Goal: Task Accomplishment & Management: Complete application form

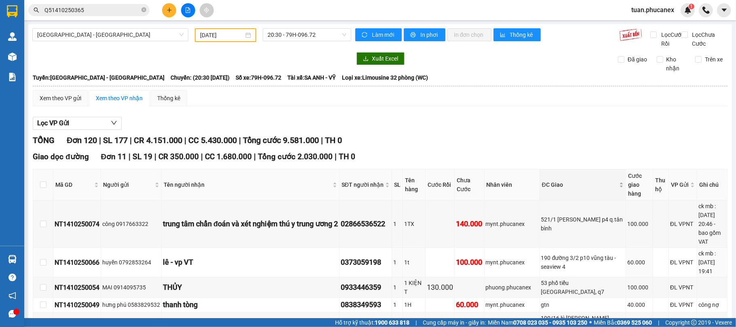
scroll to position [162, 0]
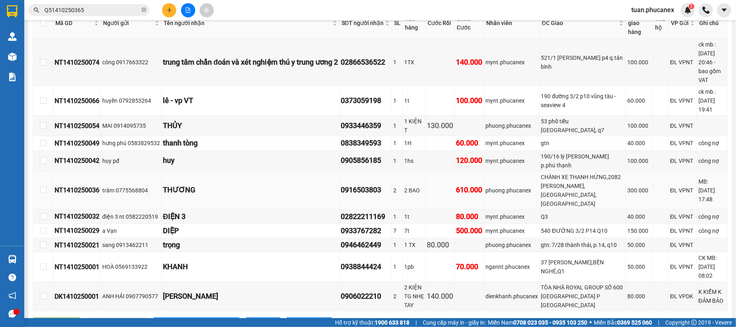
click at [595, 197] on div "CHÀNH XE THANH HỪNG,2082 [PERSON_NAME],[GEOGRAPHIC_DATA],[GEOGRAPHIC_DATA]" at bounding box center [582, 191] width 83 height 36
drag, startPoint x: 104, startPoint y: 187, endPoint x: 51, endPoint y: 189, distance: 53.0
click at [51, 189] on tr "NT1410250036 trâm 0775568804 THƯƠNG 0916503803 2 2 BAO 610.000 phuong.phucanex …" at bounding box center [380, 190] width 694 height 38
copy tr "NT1410250036"
click at [88, 7] on div "Click to sort ascending" at bounding box center [77, 14] width 63 height 14
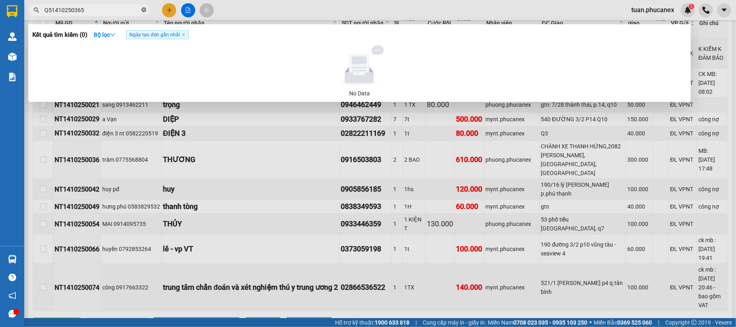
click at [144, 11] on icon "close-circle" at bounding box center [143, 9] width 5 height 5
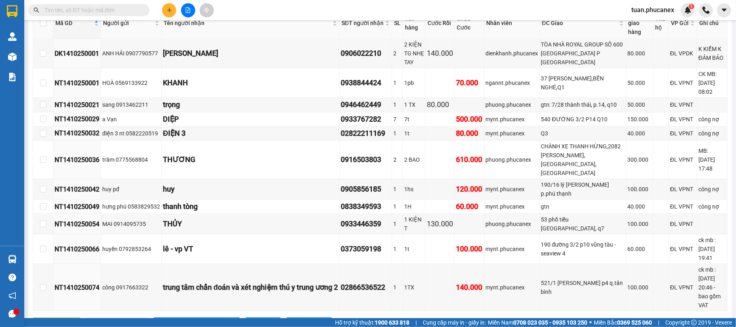
paste input "NT1410250036"
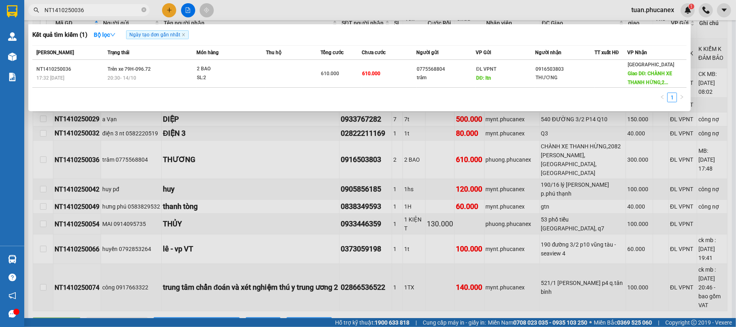
type input "NT1410250036"
drag, startPoint x: 406, startPoint y: 55, endPoint x: 410, endPoint y: 57, distance: 4.4
click at [408, 55] on div "Chưa cước" at bounding box center [389, 52] width 54 height 9
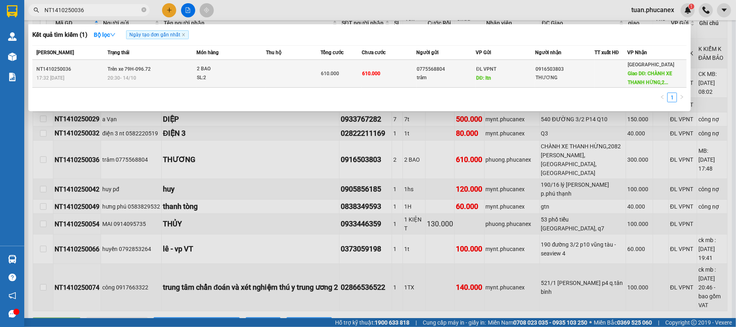
click at [417, 71] on div "0775568804" at bounding box center [446, 69] width 59 height 8
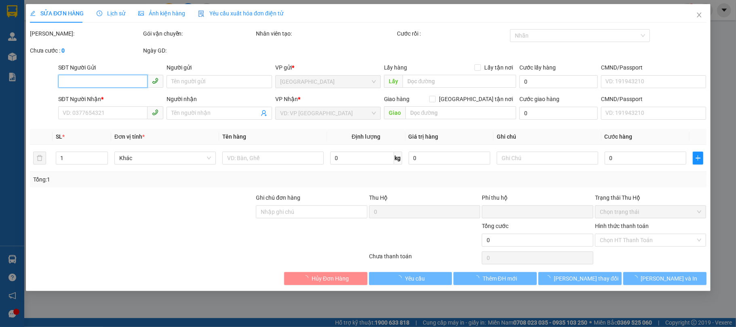
type input "0775568804"
type input "trâm"
type input "ltn"
type input "150.000"
type input "0916503803"
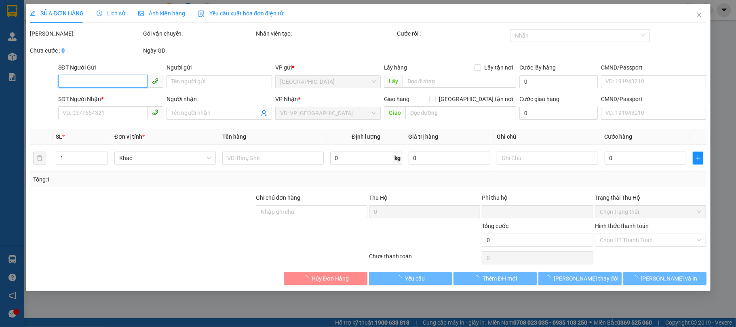
type input "THƯƠNG"
type input "CHÀNH XE THANH HỪNG,2082 [PERSON_NAME],[GEOGRAPHIC_DATA],[GEOGRAPHIC_DATA]"
type input "300.000"
type input "0"
type input "610.000"
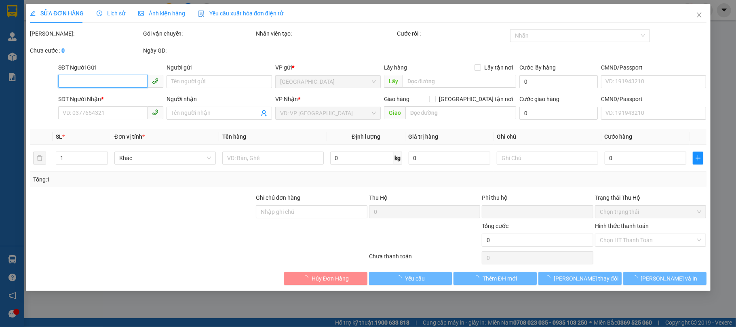
type input "610.000"
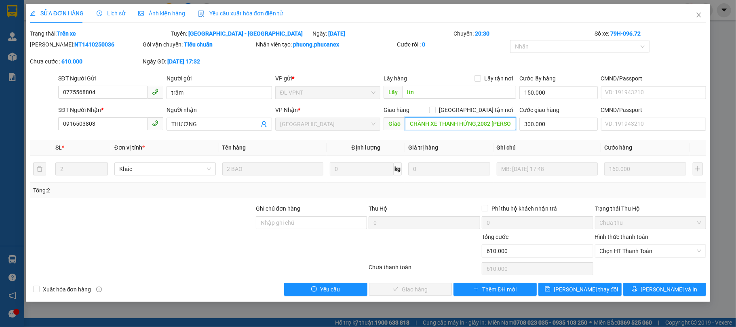
click at [464, 122] on input "CHÀNH XE THANH HỪNG,2082 [PERSON_NAME],[GEOGRAPHIC_DATA],[GEOGRAPHIC_DATA]" at bounding box center [460, 123] width 111 height 13
click at [701, 15] on icon "close" at bounding box center [698, 15] width 6 height 6
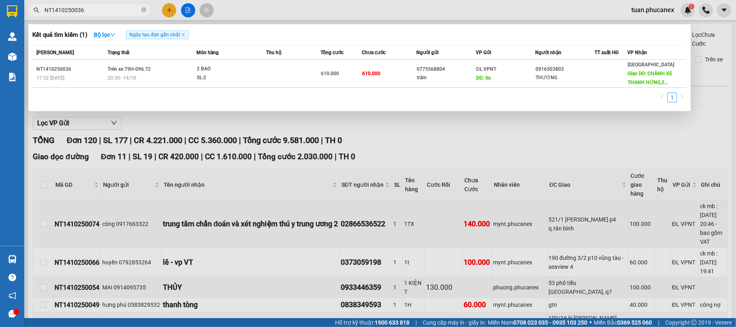
drag, startPoint x: 90, startPoint y: 11, endPoint x: 108, endPoint y: 11, distance: 17.8
click at [108, 11] on input "NT1410250036" at bounding box center [91, 10] width 95 height 9
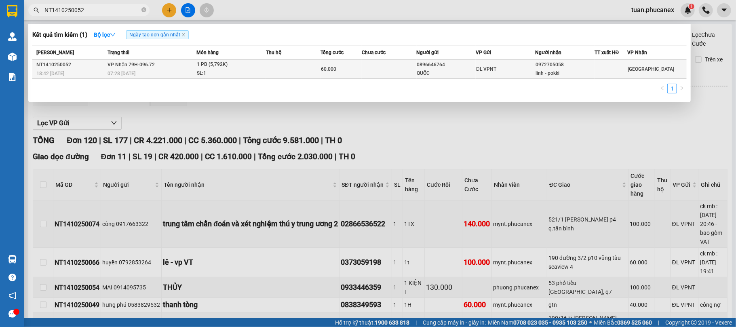
type input "NT1410250052"
click at [465, 69] on div "QUỐC" at bounding box center [446, 73] width 59 height 8
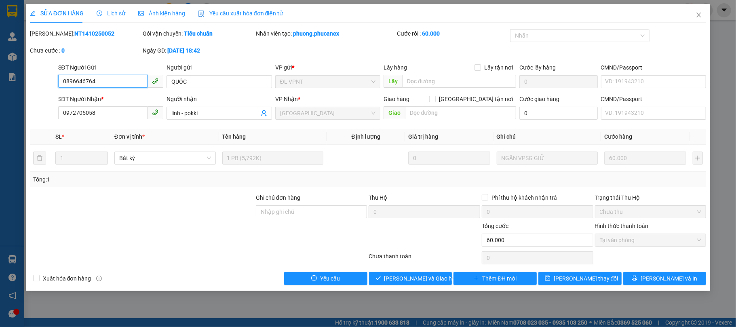
type input "0896646764"
type input "QUỐC"
type input "0972705058"
type input "linh - pokki"
type input "0"
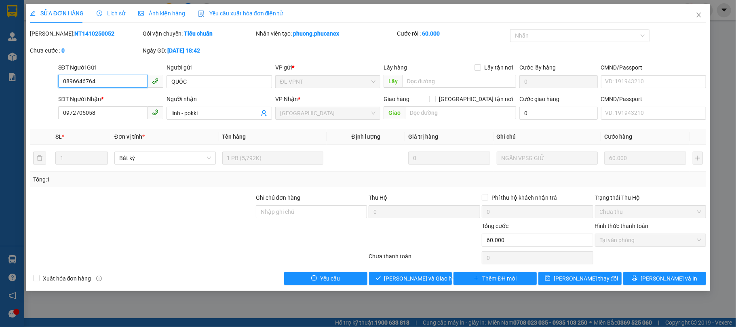
type input "60.000"
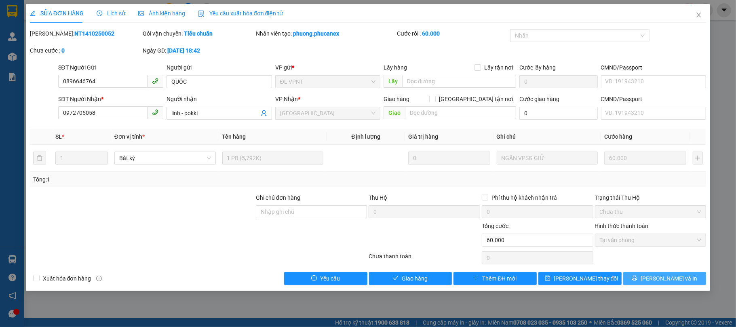
click at [681, 284] on button "[PERSON_NAME] và In" at bounding box center [664, 278] width 83 height 13
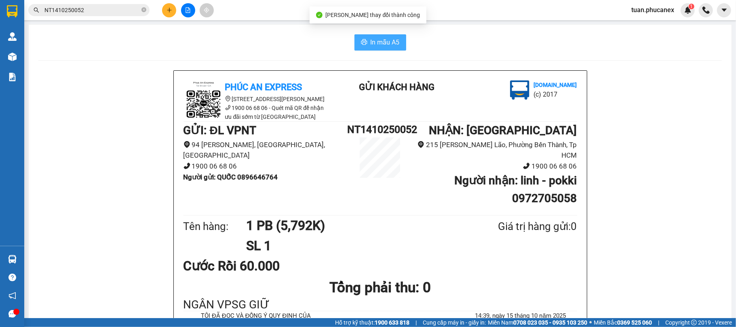
click at [387, 41] on span "In mẫu A5" at bounding box center [384, 42] width 29 height 10
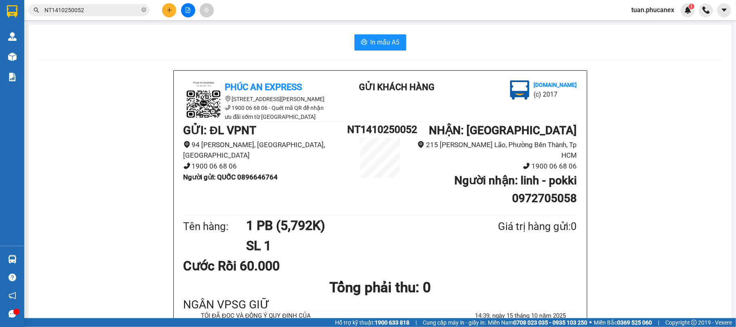
drag, startPoint x: 301, startPoint y: 78, endPoint x: 363, endPoint y: 275, distance: 205.8
click at [363, 278] on h1 "Tổng phải thu: 0" at bounding box center [379, 287] width 393 height 22
click at [114, 13] on input "NT1410250052" at bounding box center [91, 10] width 95 height 9
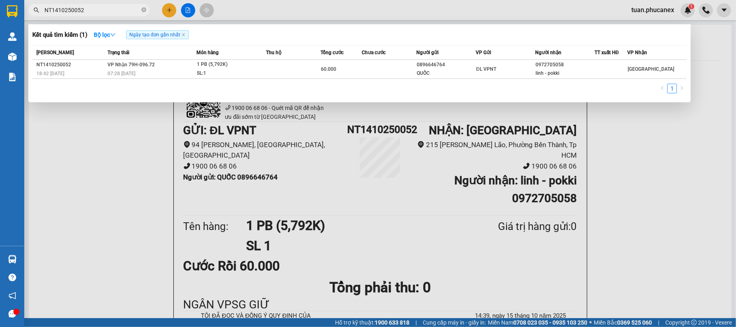
click at [114, 13] on input "NT1410250052" at bounding box center [91, 10] width 95 height 9
paste input "DK1310250005"
type input "DK1310250006"
